Goal: Task Accomplishment & Management: Manage account settings

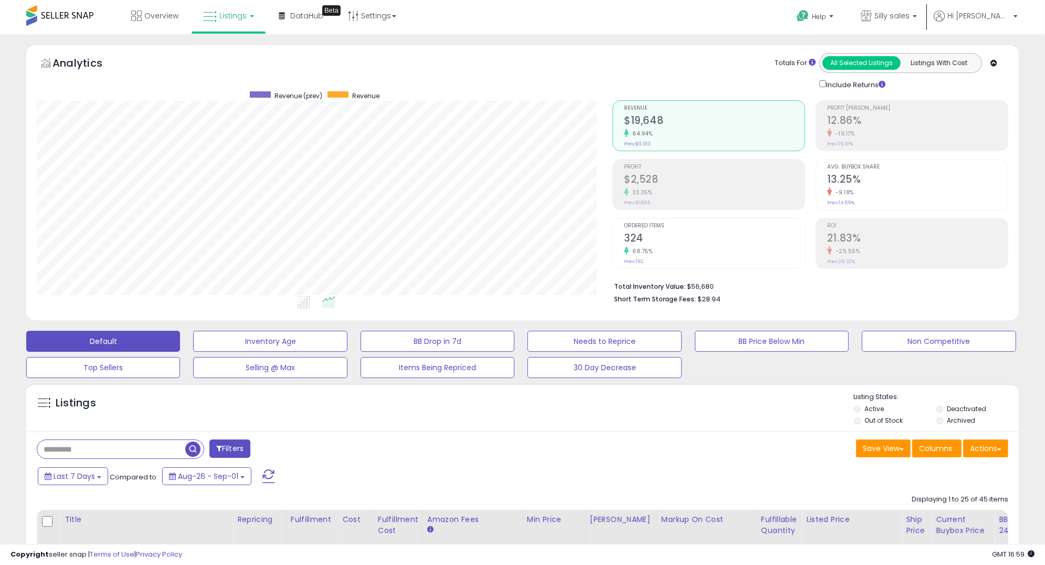
click at [221, 21] on link "Listings" at bounding box center [228, 15] width 67 height 31
click at [224, 45] on icon at bounding box center [237, 52] width 46 height 14
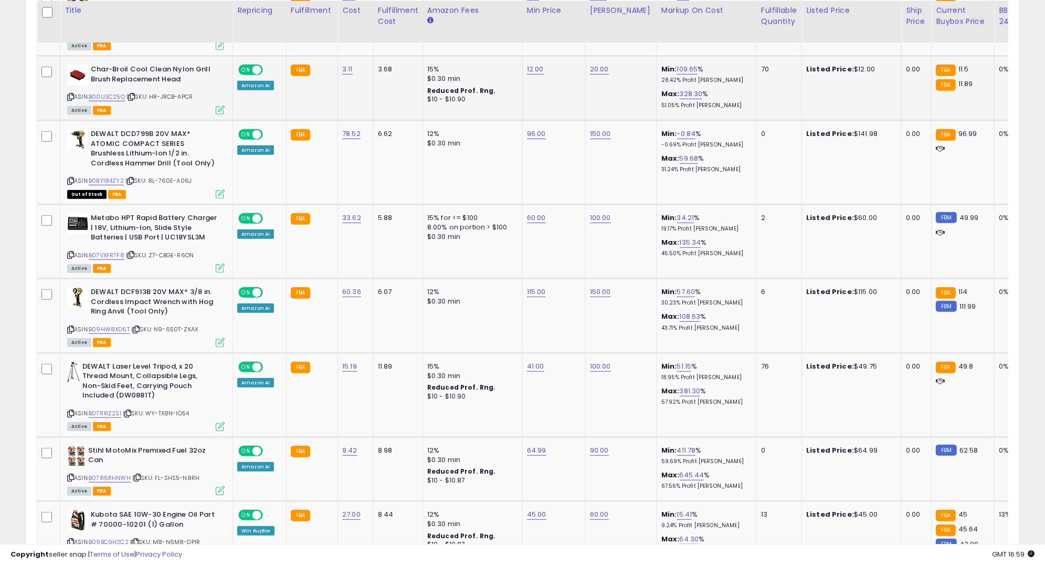
scroll to position [811, 0]
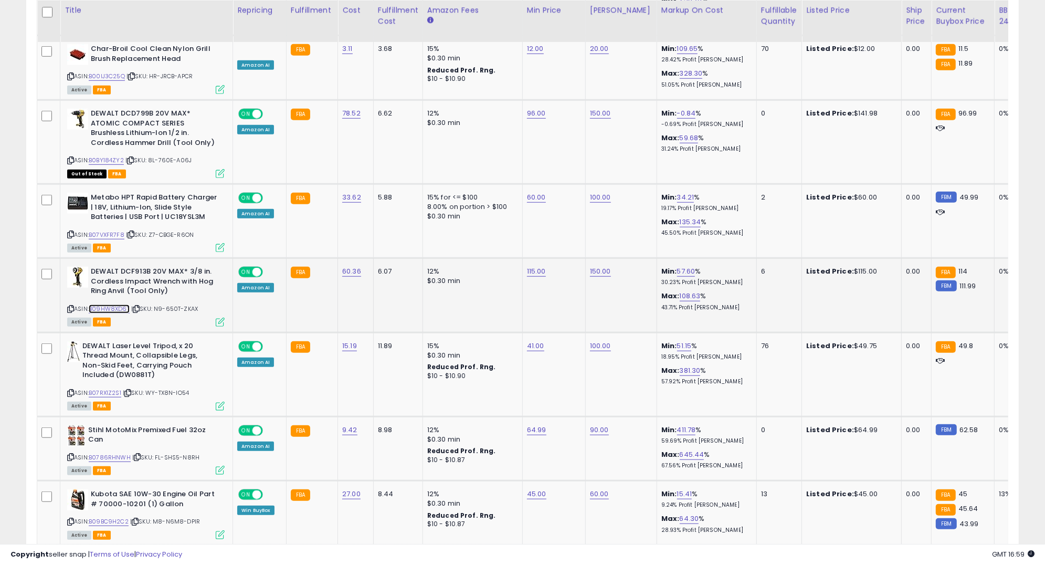
click at [100, 307] on link "B09HW8XD6T" at bounding box center [109, 308] width 41 height 9
click at [529, 266] on link "115.00" at bounding box center [536, 271] width 19 height 10
type input "***"
click button "submit" at bounding box center [565, 245] width 18 height 16
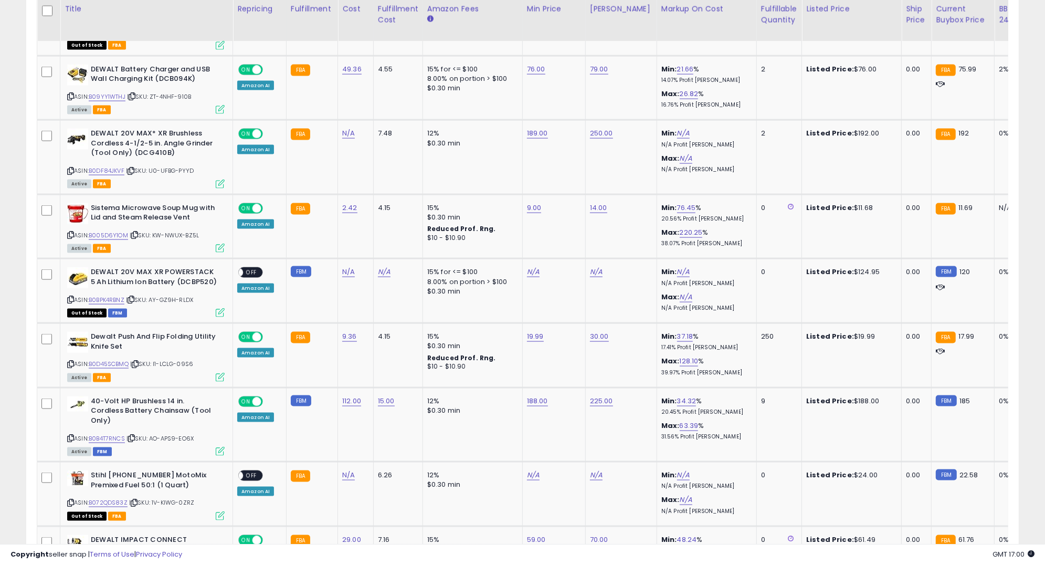
scroll to position [1531, 0]
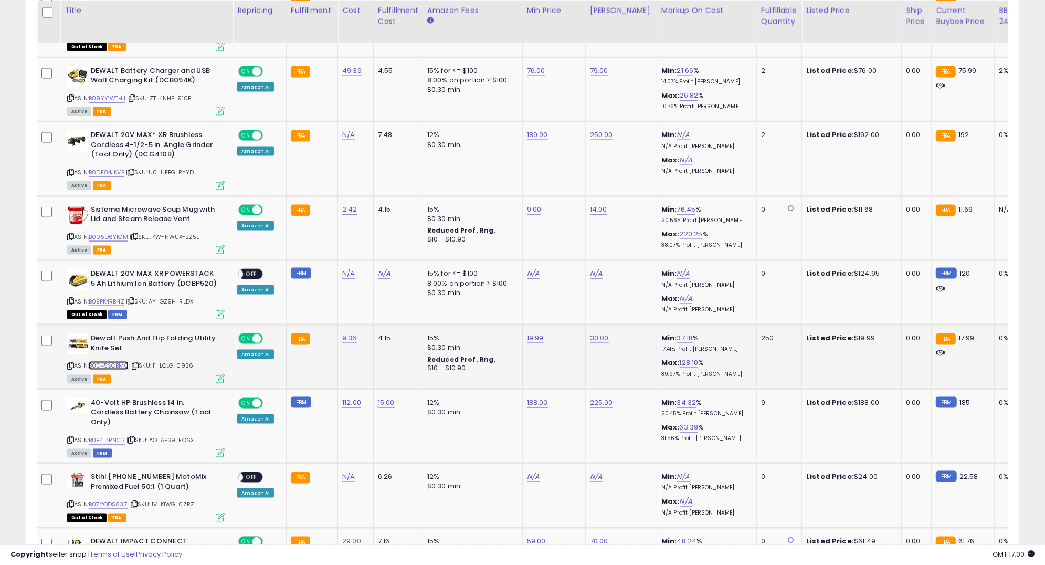
click at [114, 363] on link "B0D45SCBMQ" at bounding box center [109, 365] width 40 height 9
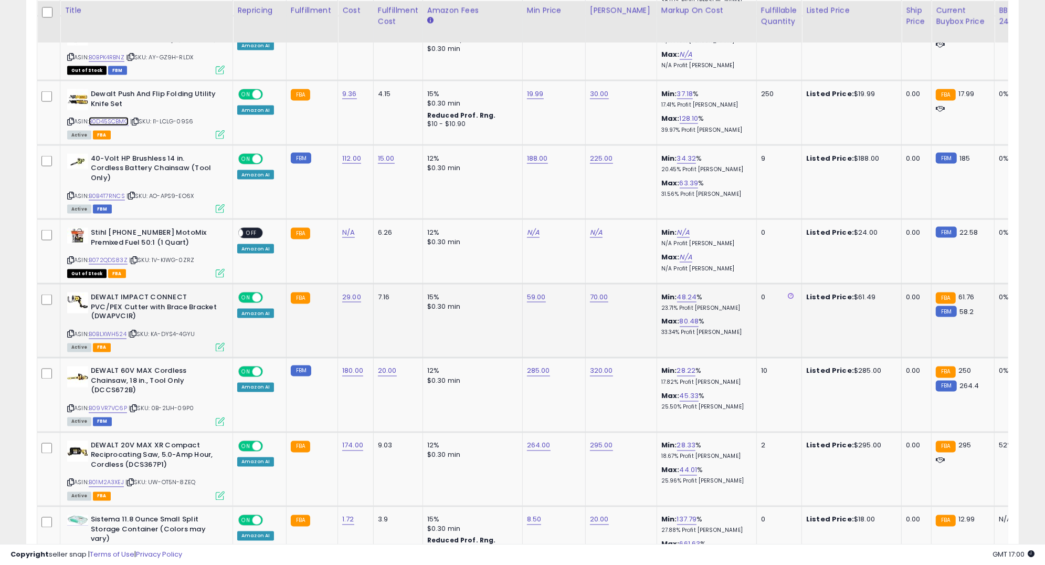
scroll to position [1865, 0]
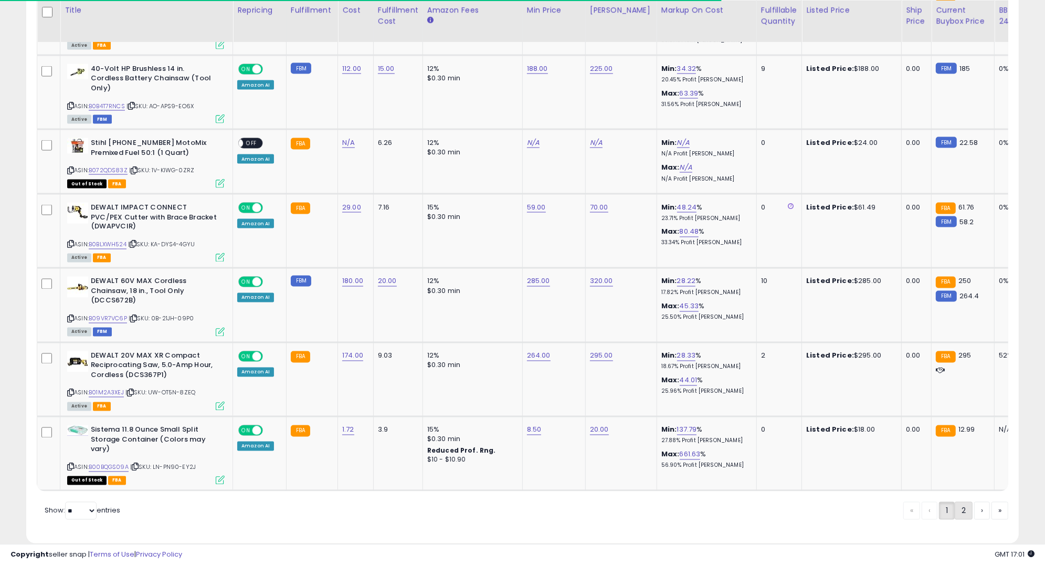
click at [959, 502] on link "2" at bounding box center [963, 511] width 18 height 18
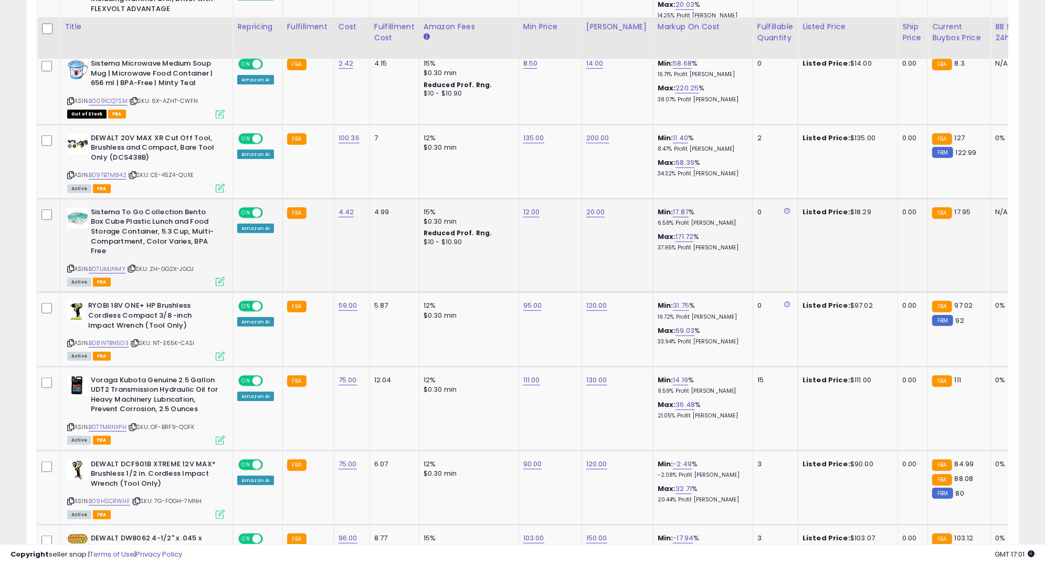
scroll to position [681, 0]
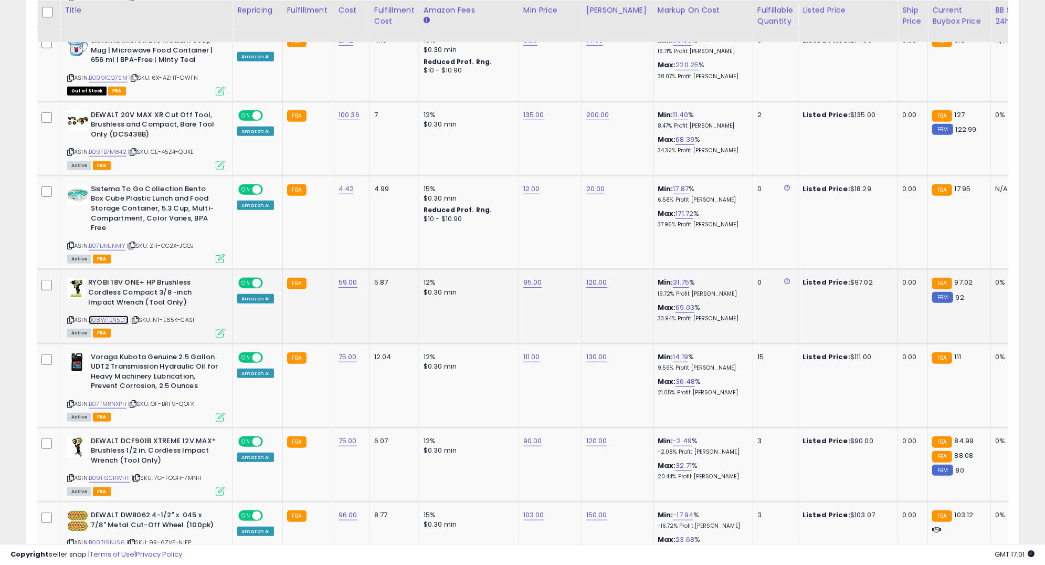
click at [118, 316] on link "B08WTBN5D3" at bounding box center [109, 319] width 40 height 9
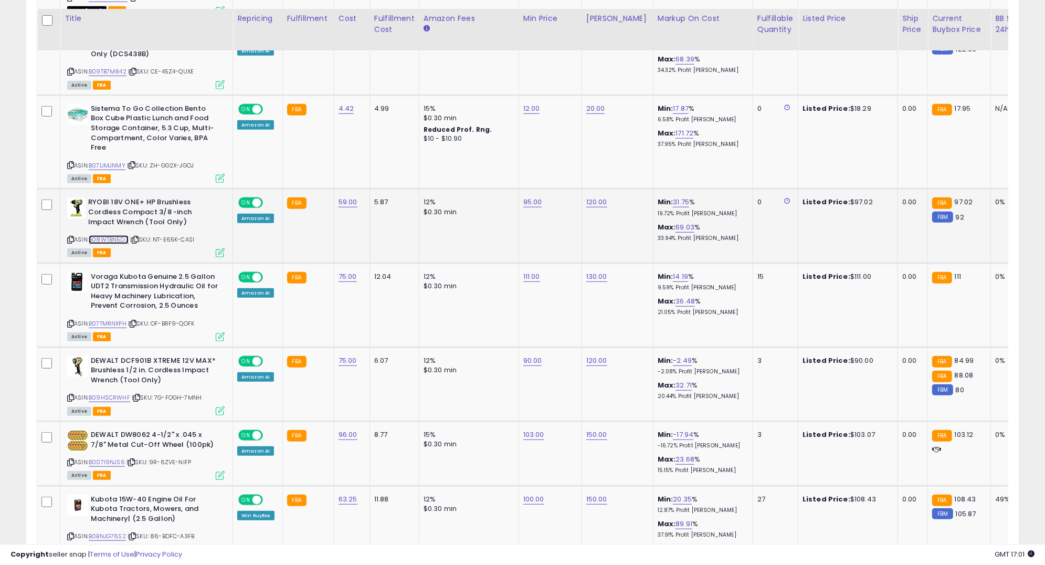
scroll to position [804, 0]
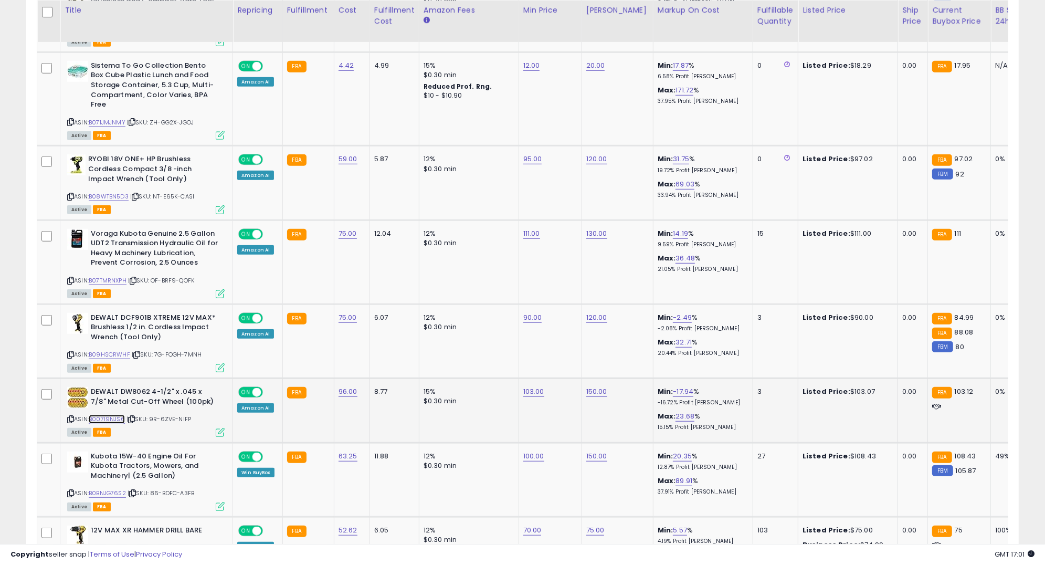
click at [110, 416] on link "B007I9NJS6" at bounding box center [107, 419] width 36 height 9
click at [527, 386] on link "103.00" at bounding box center [533, 391] width 21 height 10
type input "***"
click button "submit" at bounding box center [564, 364] width 18 height 16
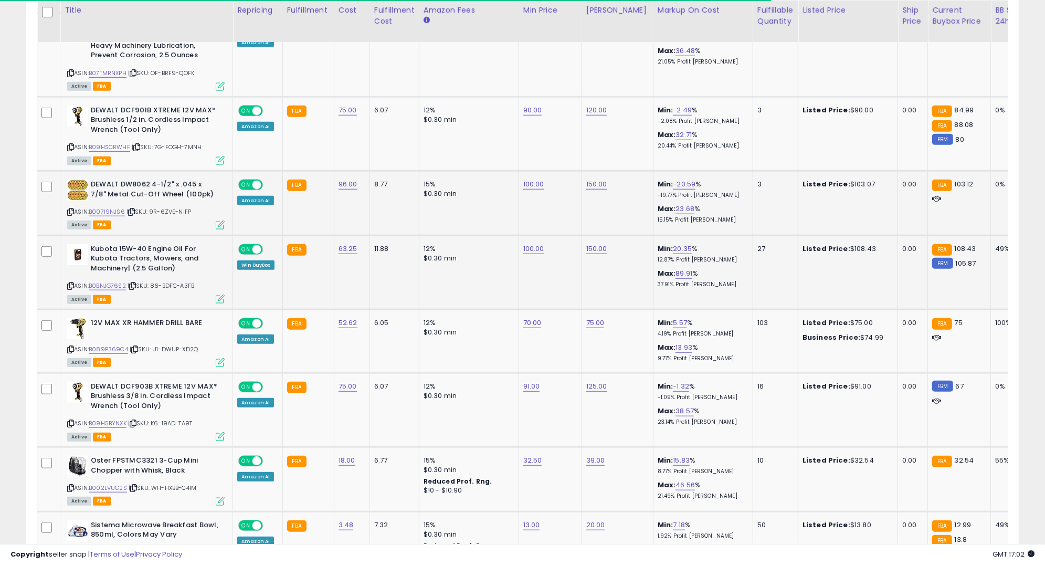
scroll to position [1023, 0]
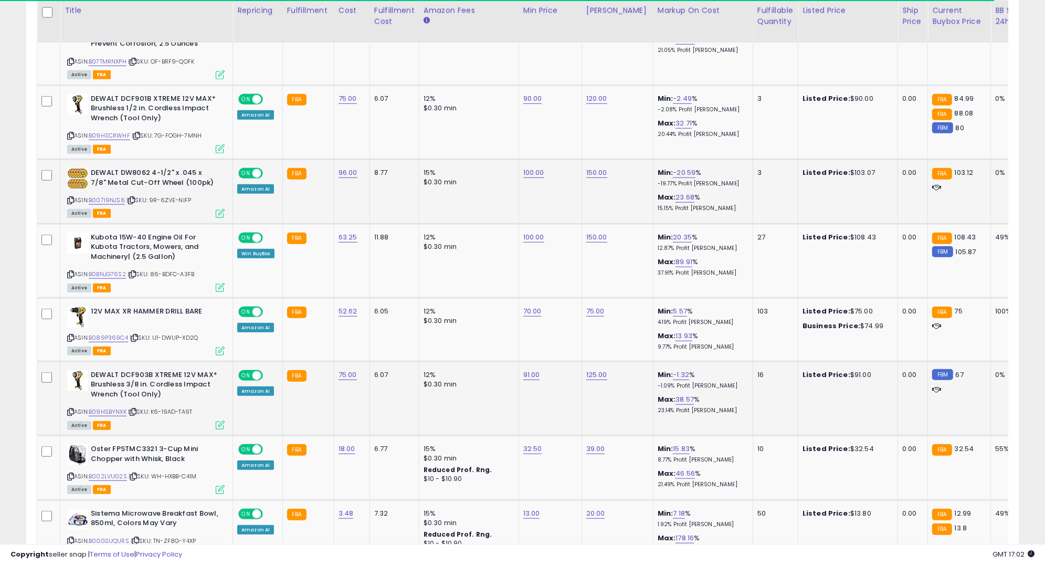
click at [109, 402] on div "ASIN: B09HSBYNXK | SKU: K6-19AD-TA9T Active FBA" at bounding box center [145, 399] width 157 height 58
click at [107, 407] on link "B09HSBYNXK" at bounding box center [108, 411] width 38 height 9
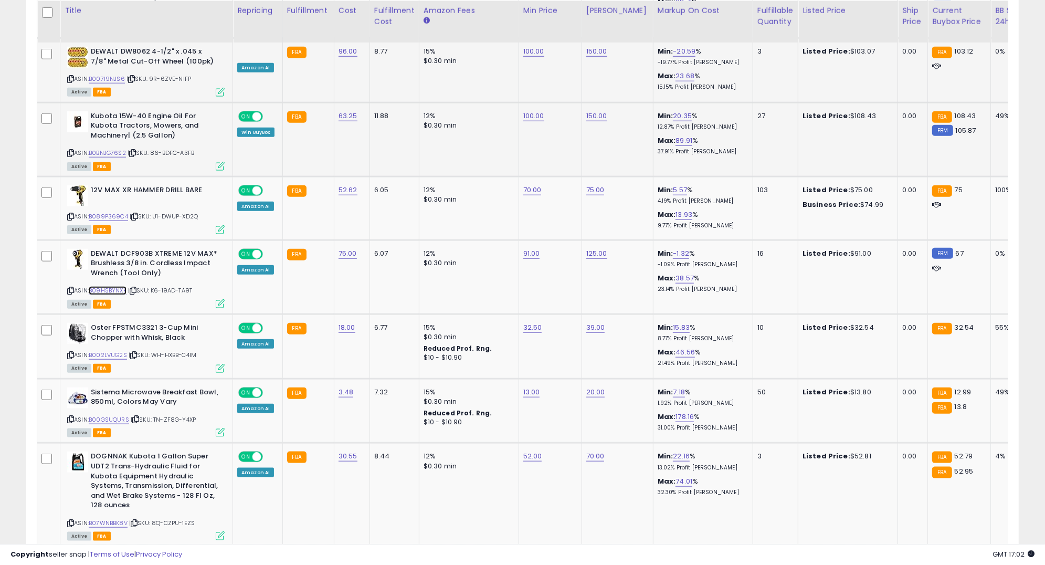
scroll to position [1152, 0]
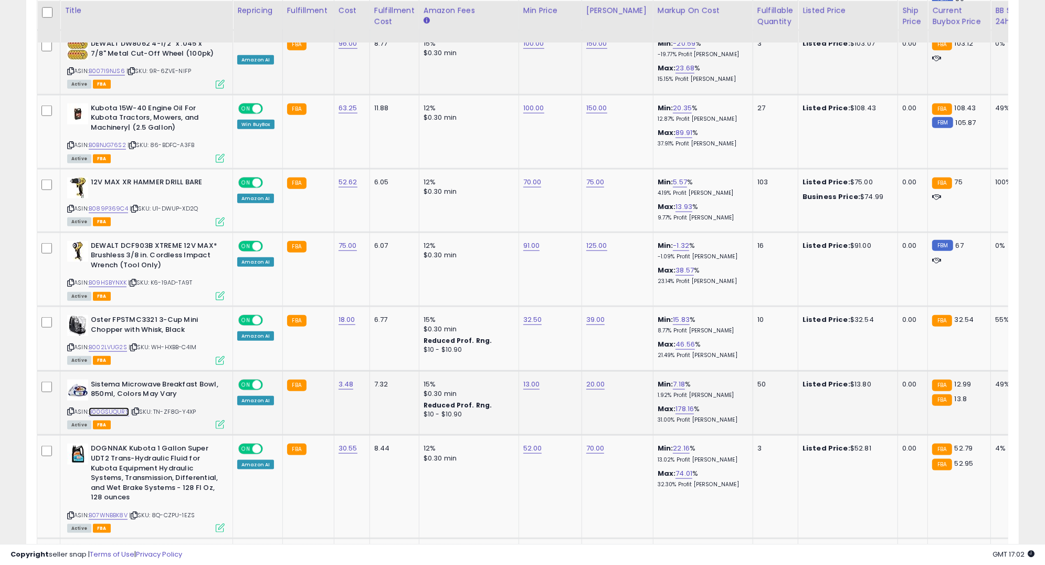
click at [115, 407] on link "B00GSUQURS" at bounding box center [109, 411] width 40 height 9
click at [531, 383] on link "13.00" at bounding box center [531, 384] width 17 height 10
type input "*****"
click at [565, 352] on icon "submit" at bounding box center [561, 355] width 6 height 6
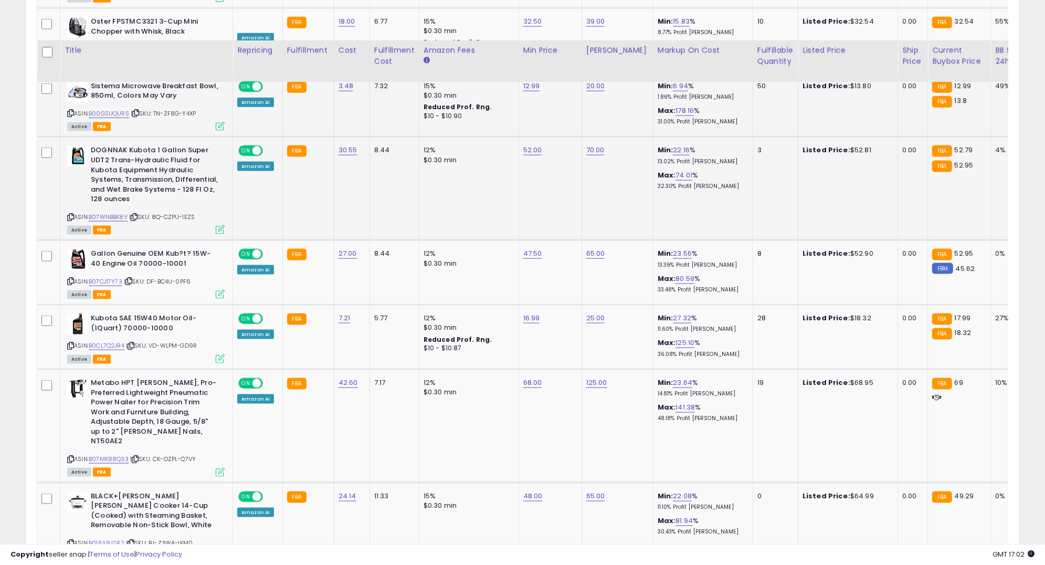
scroll to position [1499, 0]
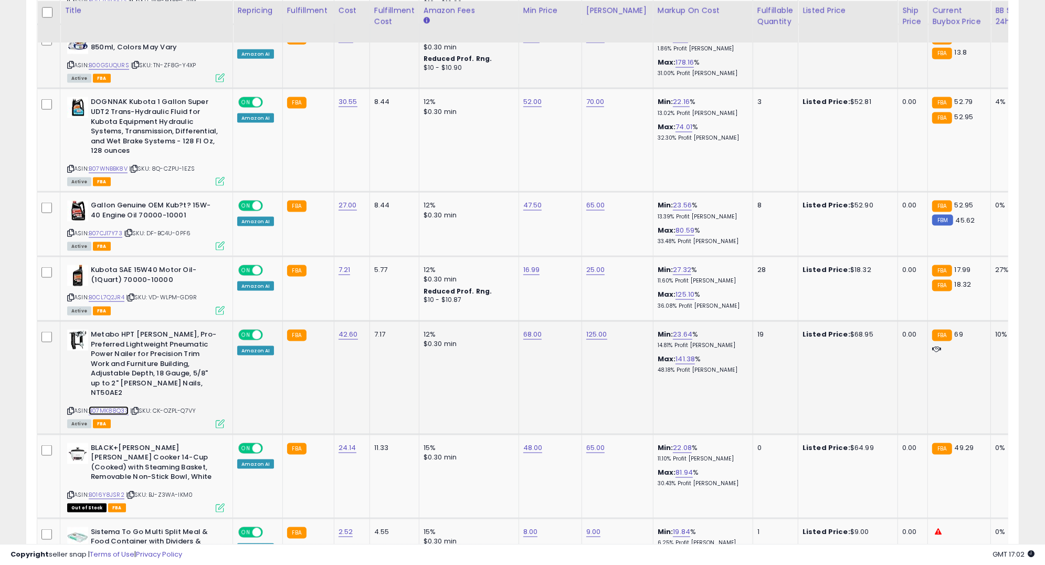
click at [97, 406] on link "B07MK88Q33" at bounding box center [109, 410] width 40 height 9
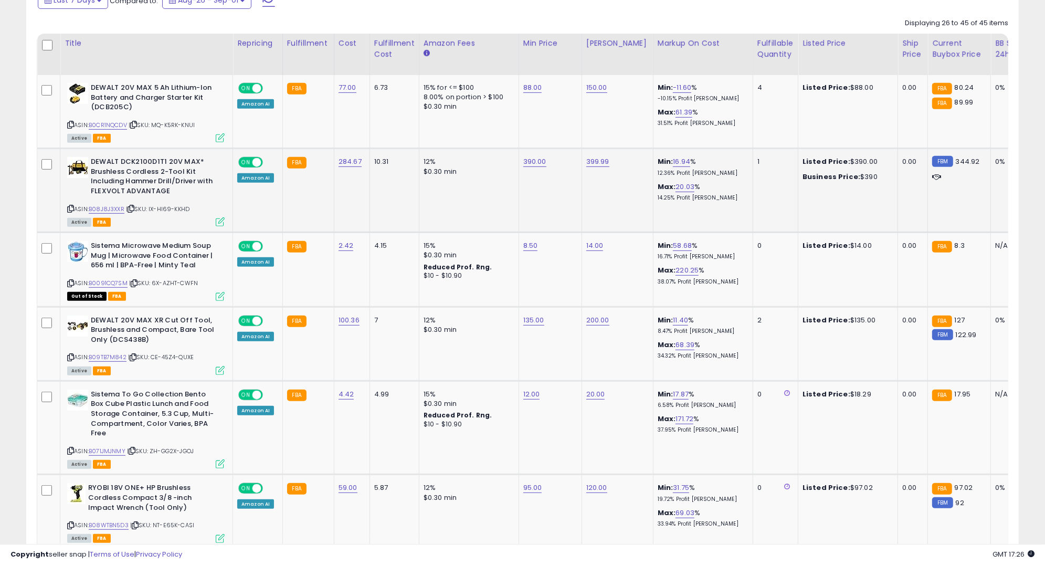
scroll to position [475, 0]
click at [124, 353] on link "B09TB7M842" at bounding box center [108, 357] width 38 height 9
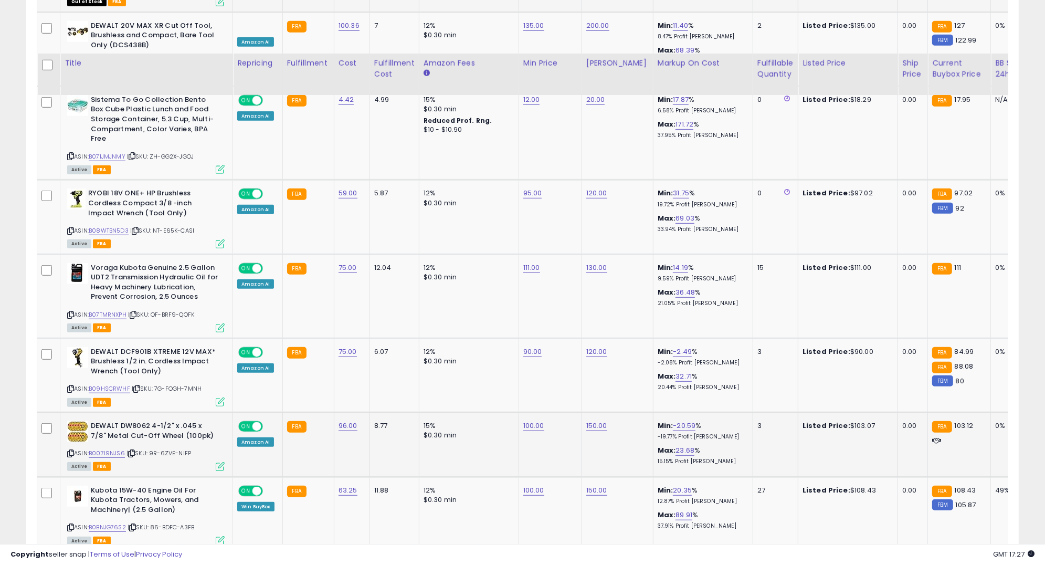
scroll to position [827, 0]
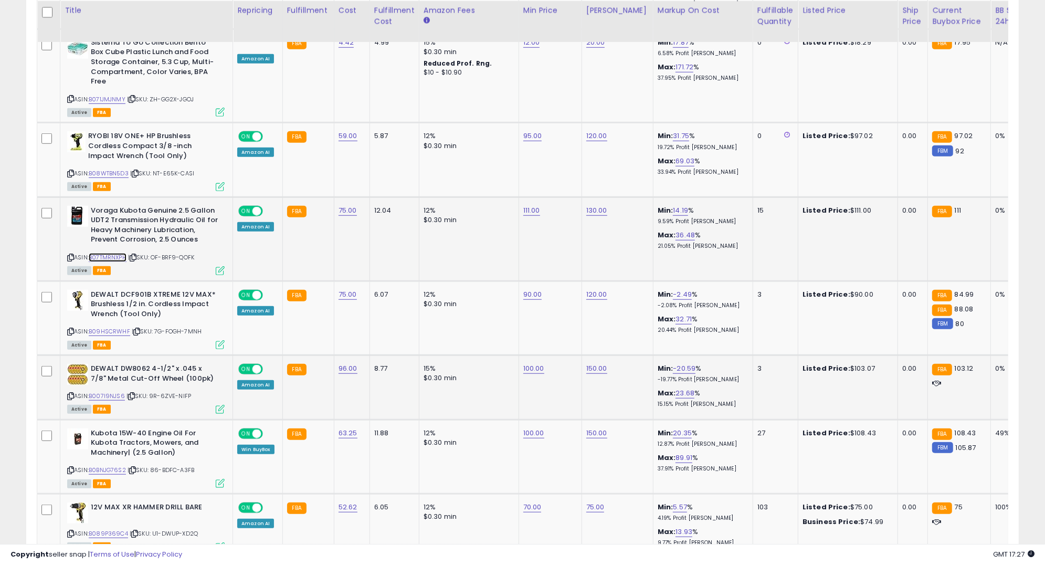
click at [100, 255] on link "B07TMRNXPH" at bounding box center [108, 257] width 38 height 9
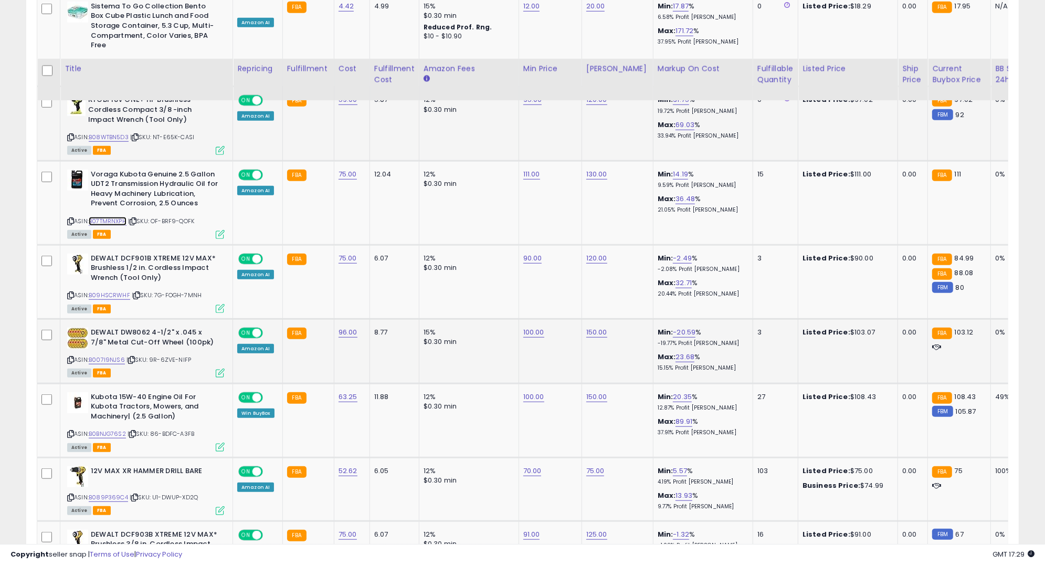
scroll to position [930, 0]
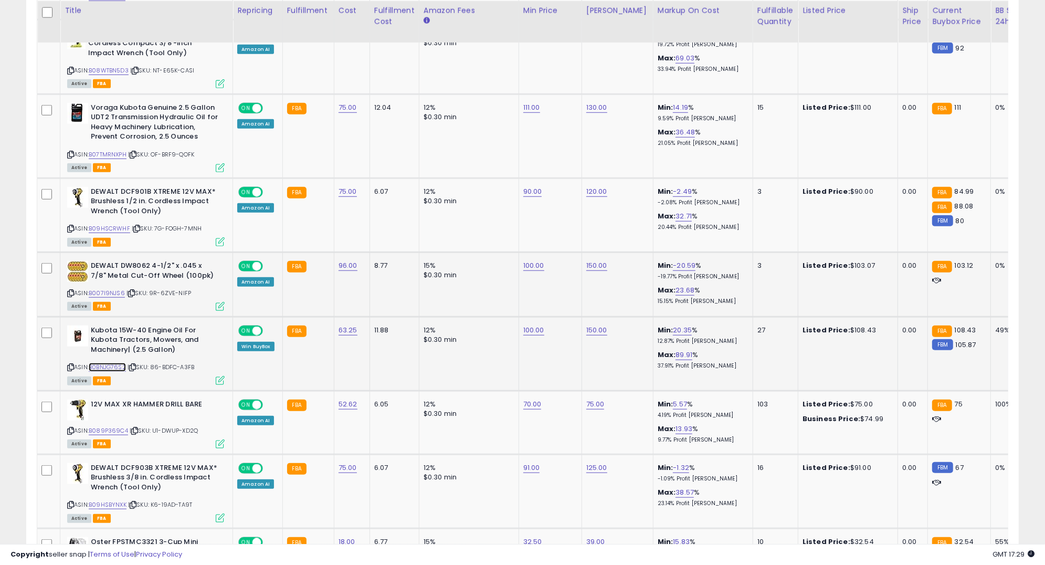
click at [103, 363] on link "B0BNJG76S2" at bounding box center [107, 367] width 37 height 9
click at [219, 376] on icon at bounding box center [220, 380] width 9 height 9
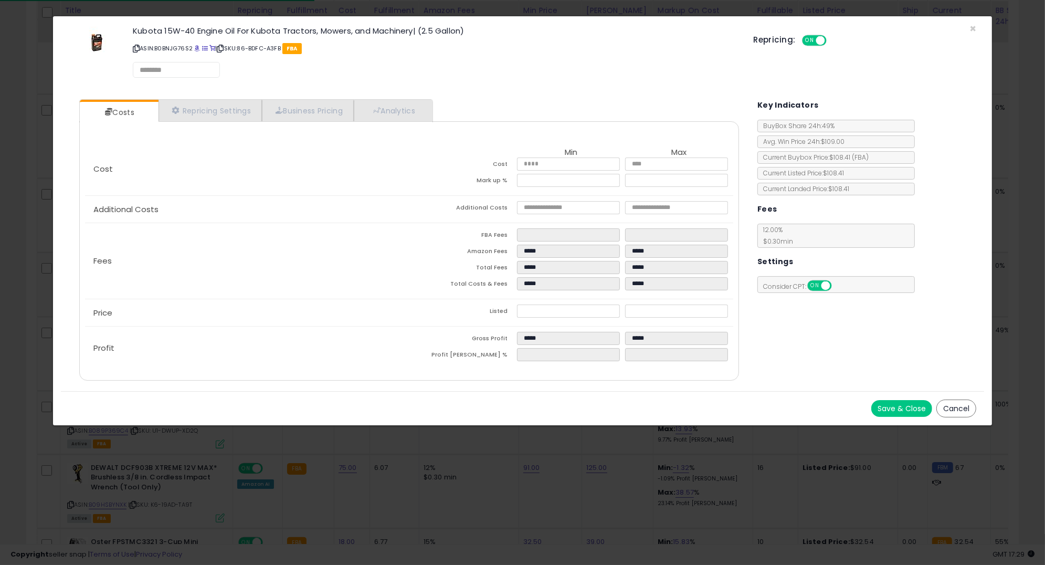
select select "******"
click at [221, 108] on link "Repricing Settings" at bounding box center [210, 111] width 104 height 22
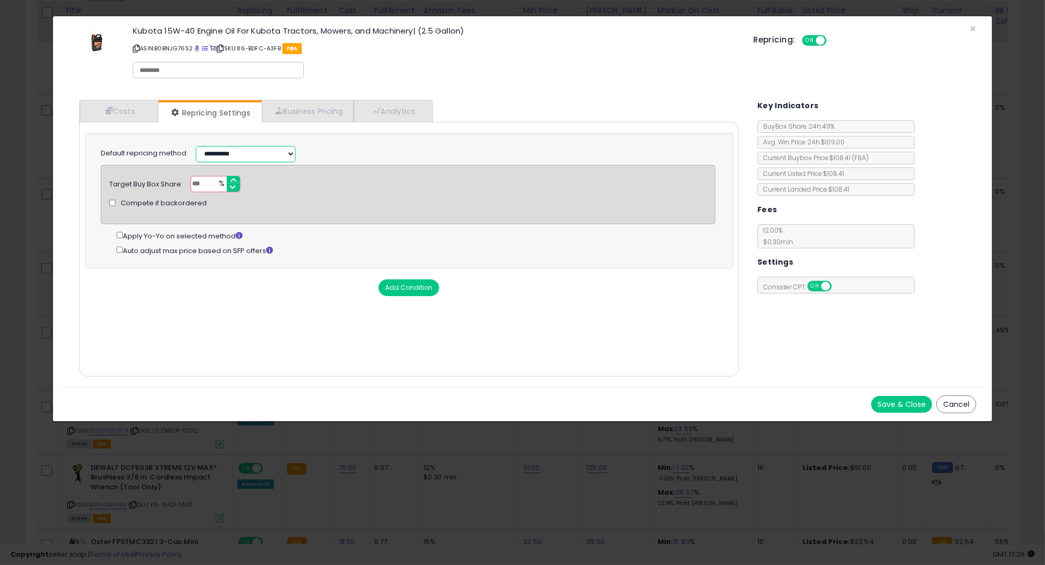
click at [259, 151] on select "**********" at bounding box center [246, 154] width 100 height 16
click at [972, 30] on span "×" at bounding box center [972, 28] width 7 height 15
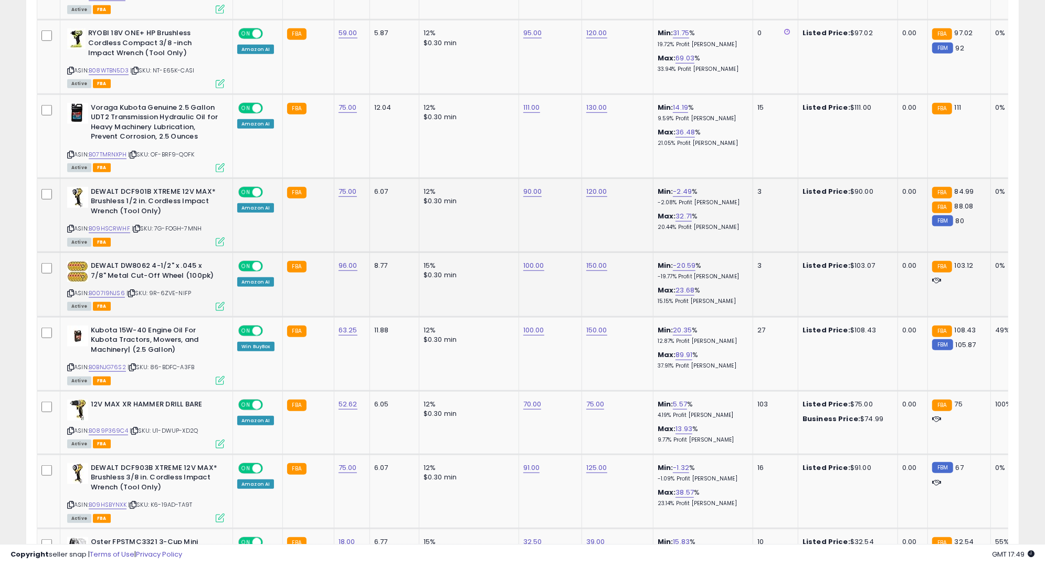
scroll to position [0, 0]
